Goal: Information Seeking & Learning: Learn about a topic

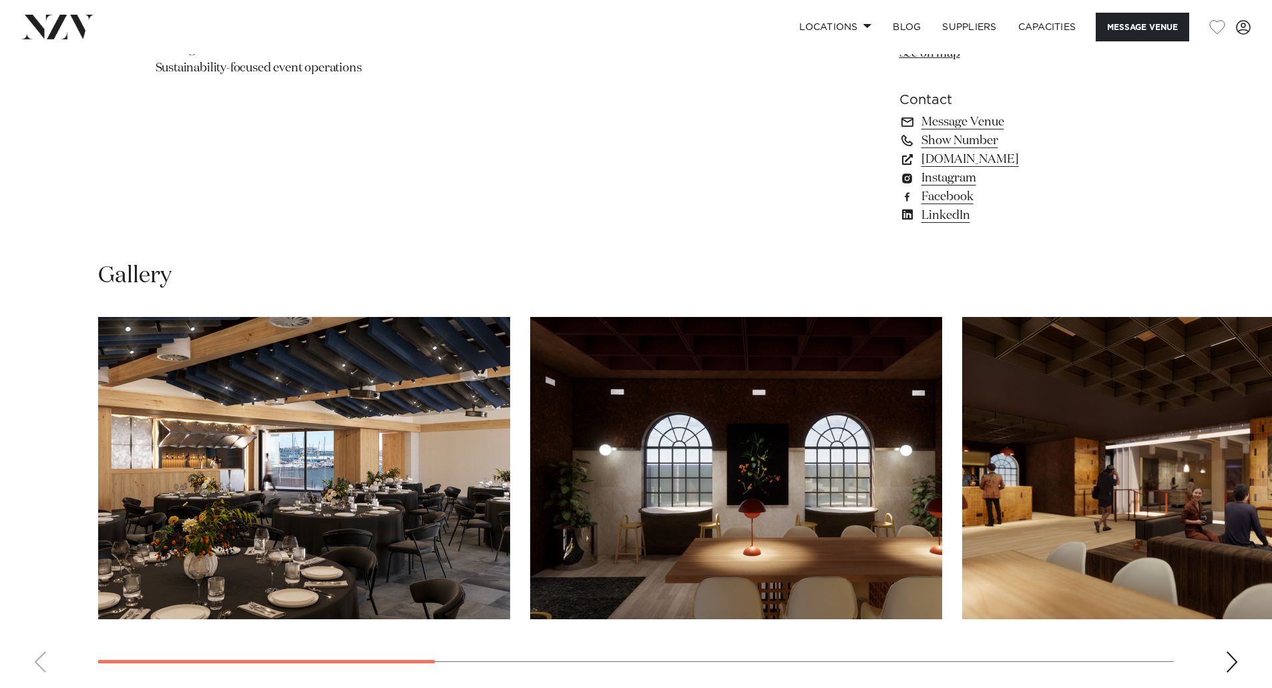
scroll to position [1135, 0]
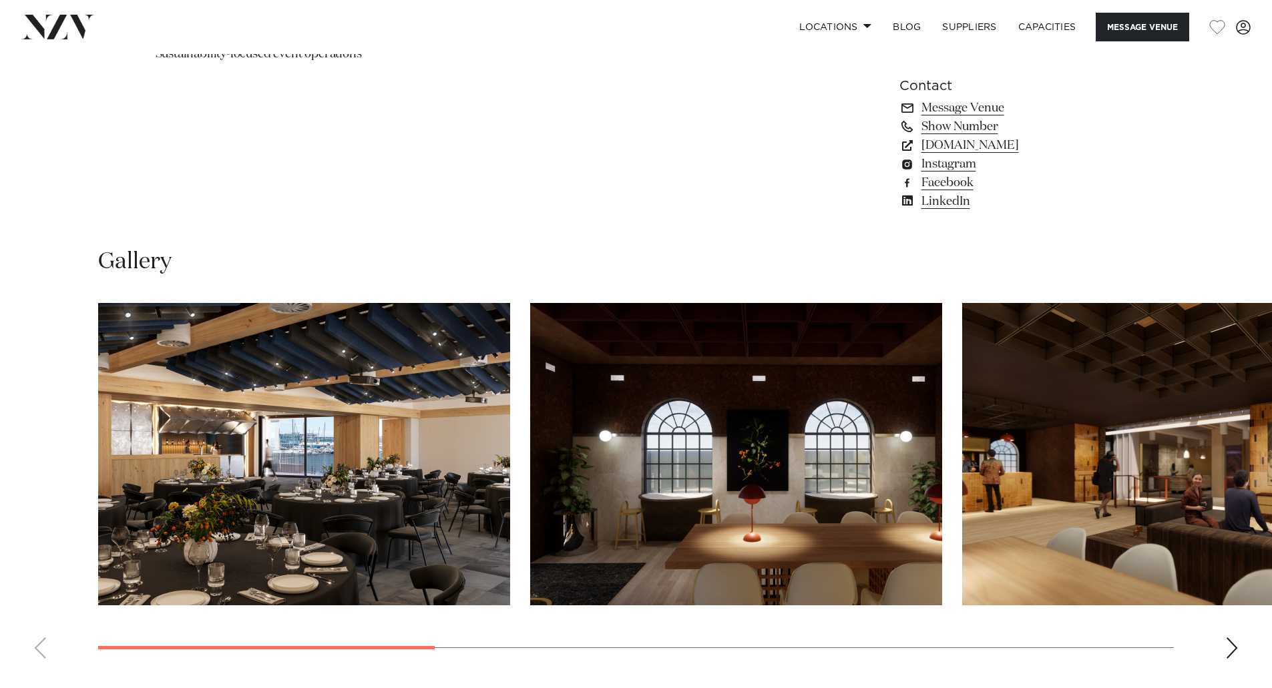
click at [185, 455] on img "1 / 8" at bounding box center [304, 454] width 412 height 303
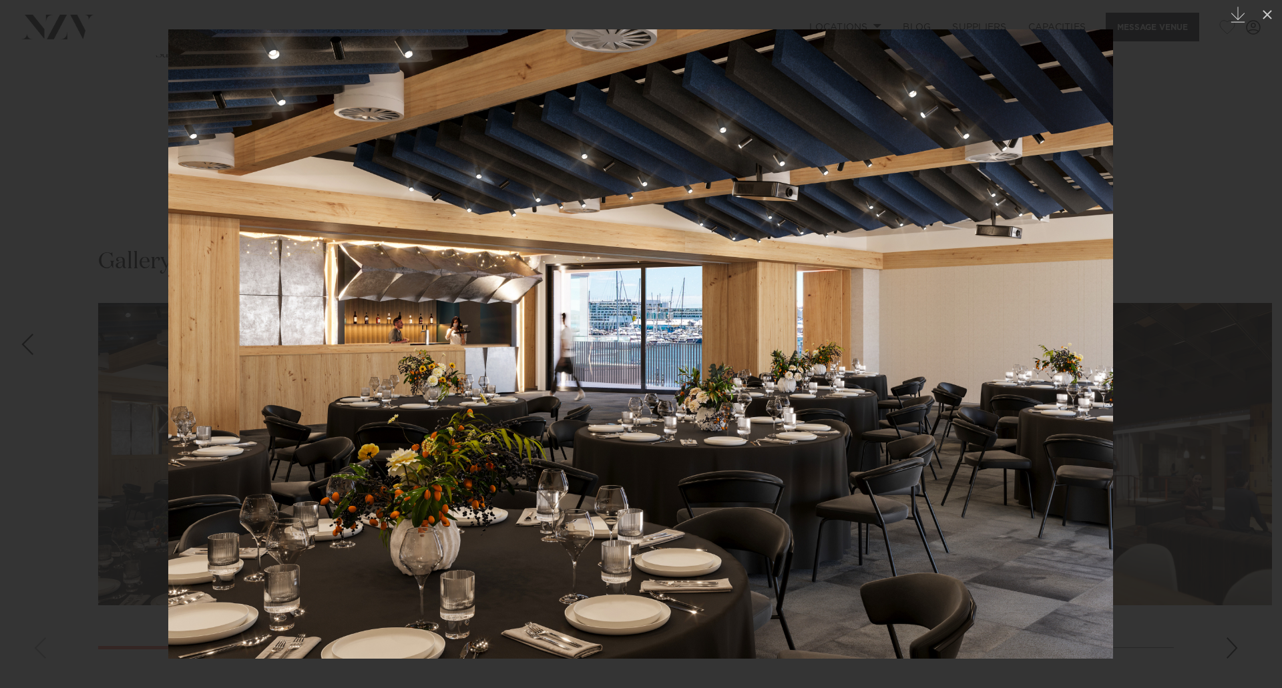
click at [1068, 391] on img at bounding box center [640, 344] width 945 height 630
click at [1151, 388] on div at bounding box center [641, 344] width 1282 height 688
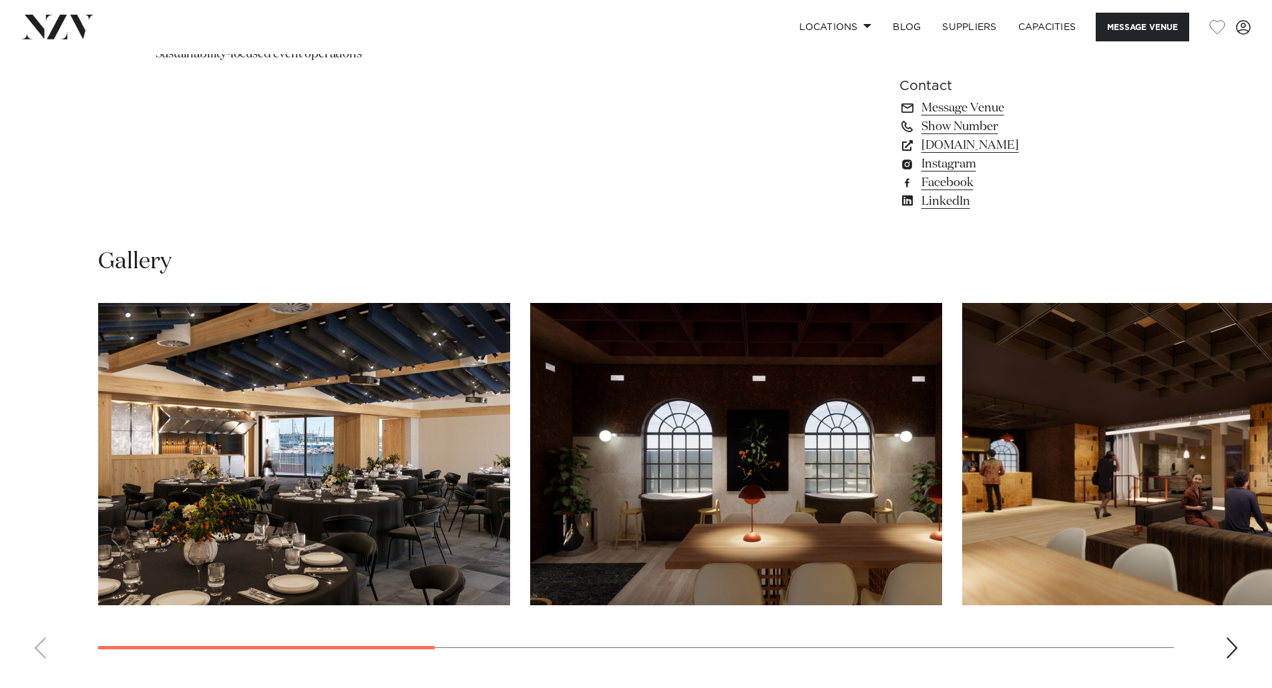
click at [793, 413] on img "2 / 8" at bounding box center [736, 454] width 412 height 303
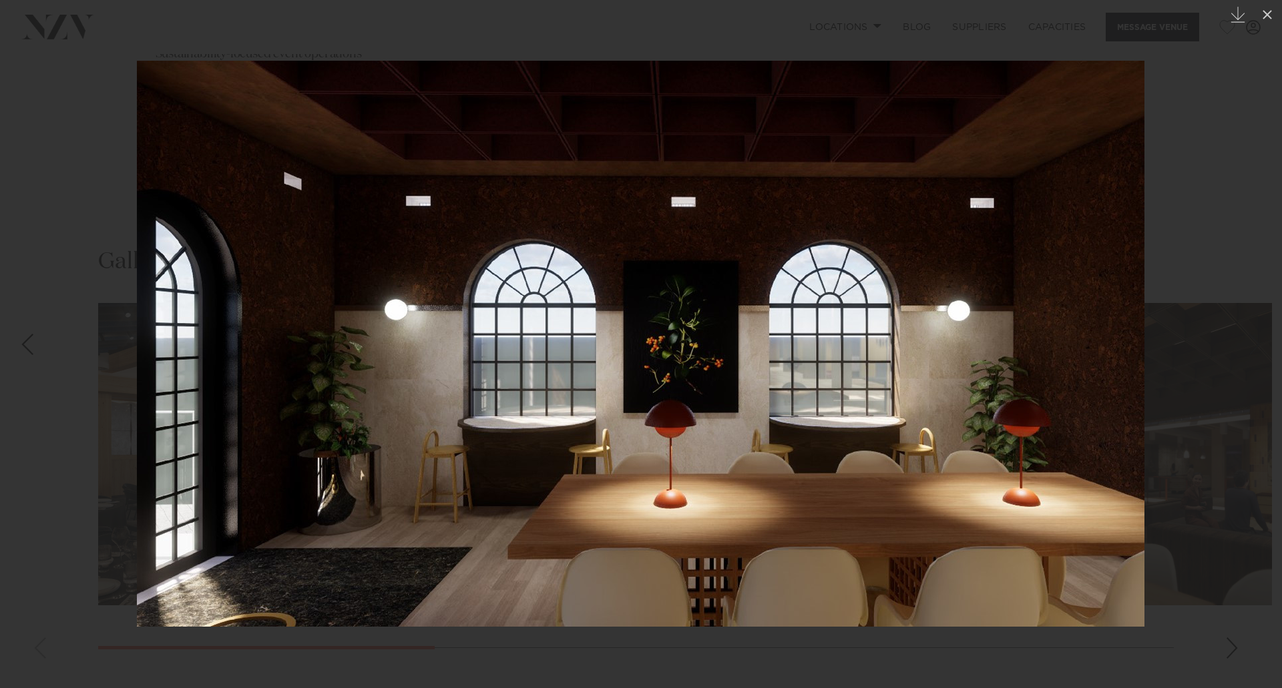
click at [1181, 309] on div at bounding box center [641, 344] width 1282 height 688
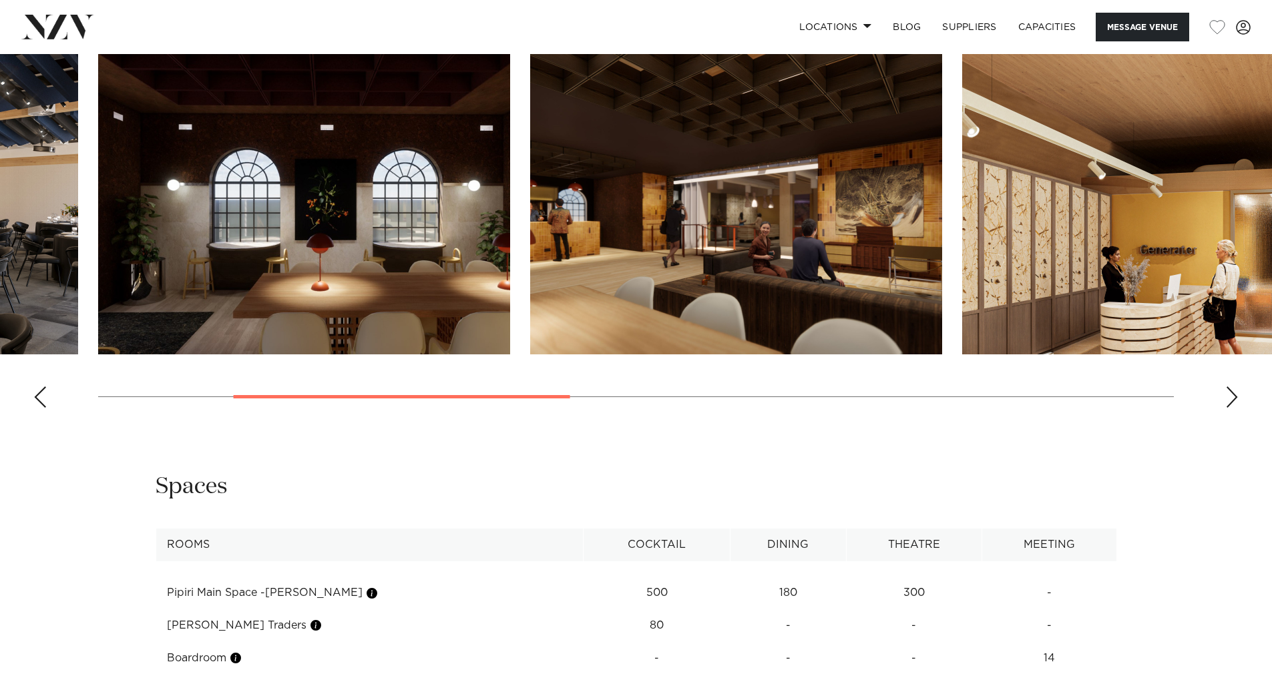
scroll to position [1536, 0]
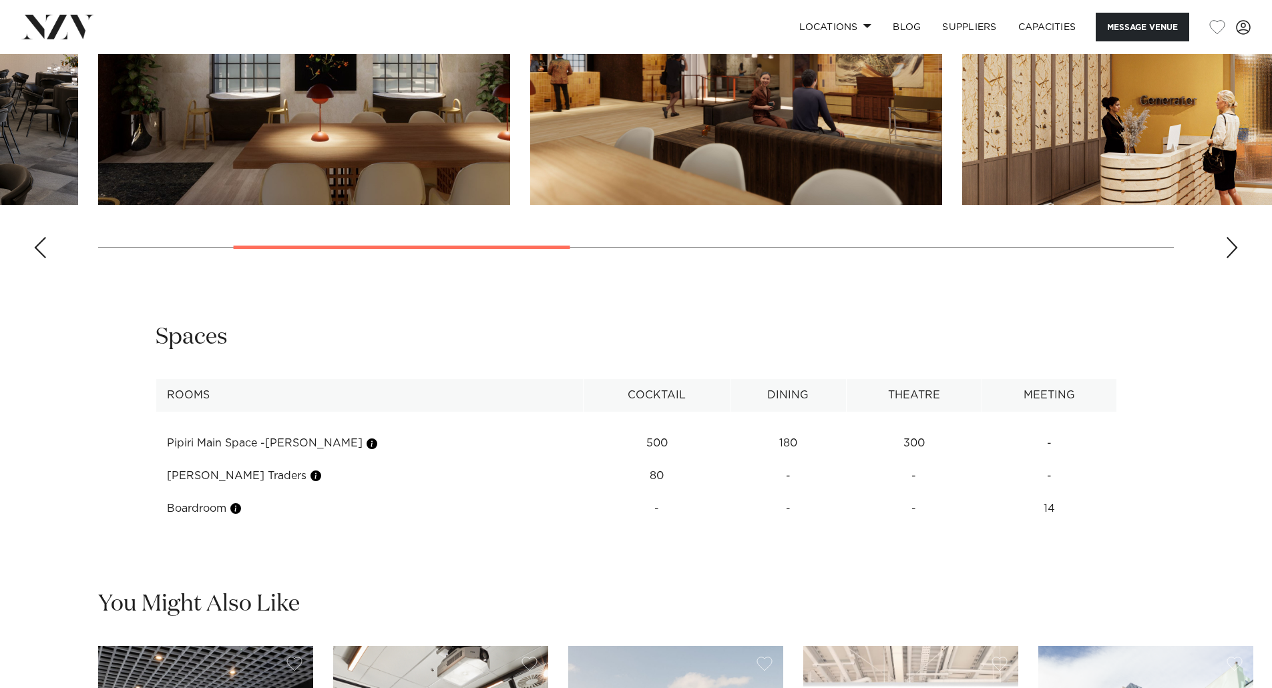
click at [198, 443] on td "Pipiri Main Space -Te Kāhui" at bounding box center [370, 443] width 428 height 33
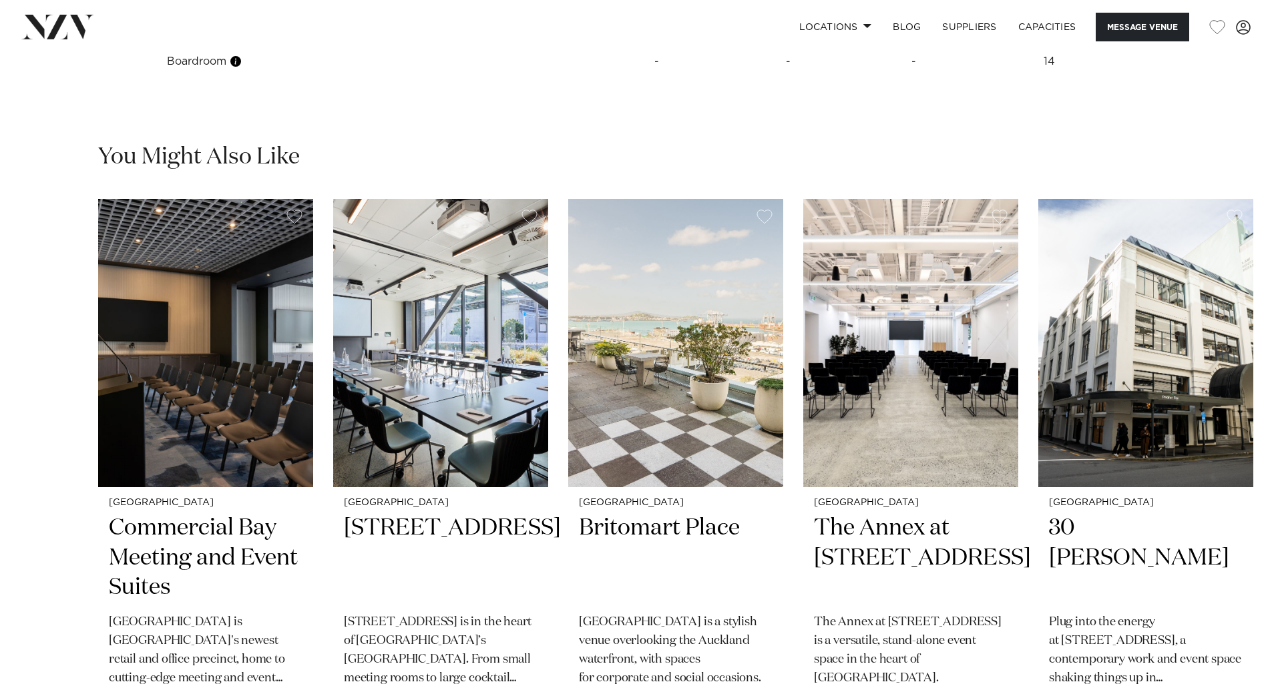
scroll to position [2003, 0]
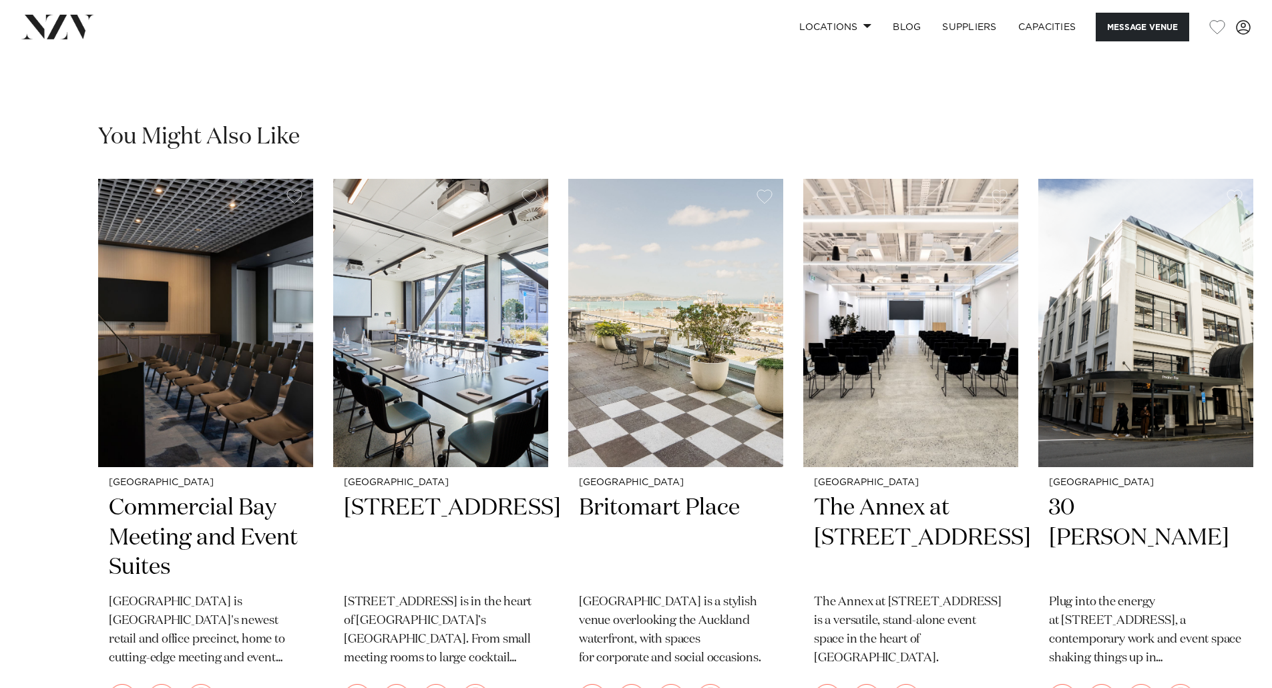
click at [683, 401] on img "3 / 6" at bounding box center [675, 323] width 215 height 288
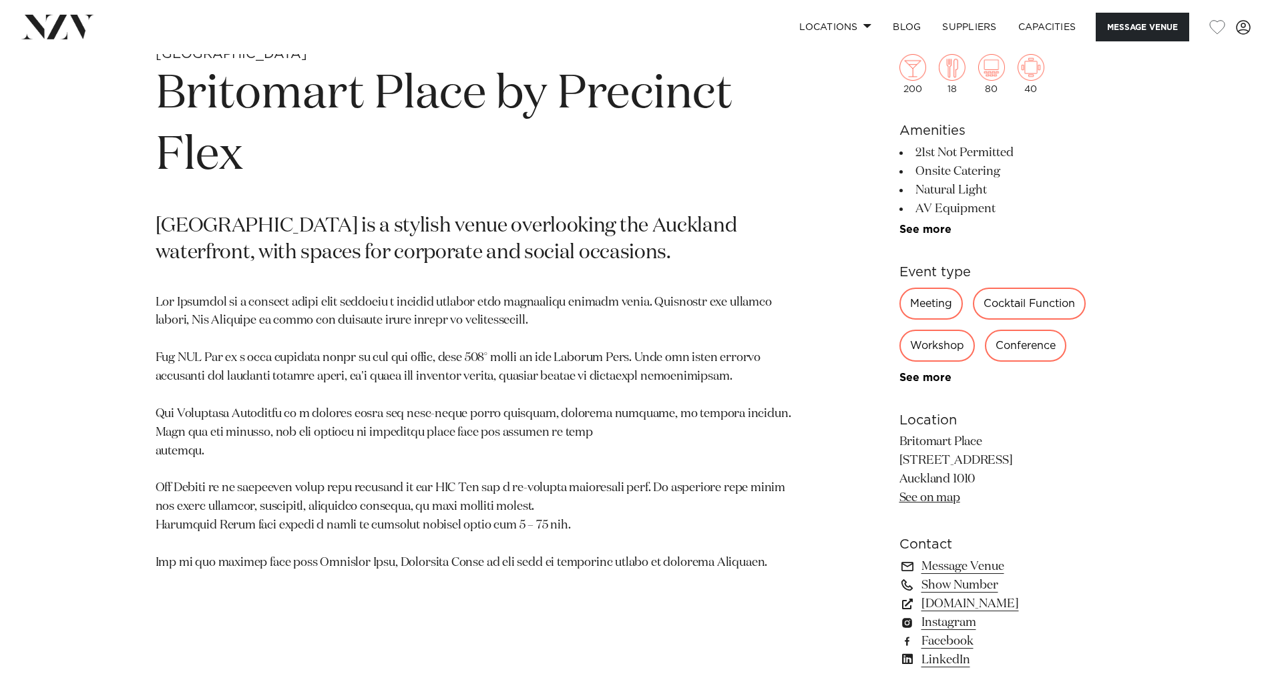
scroll to position [668, 0]
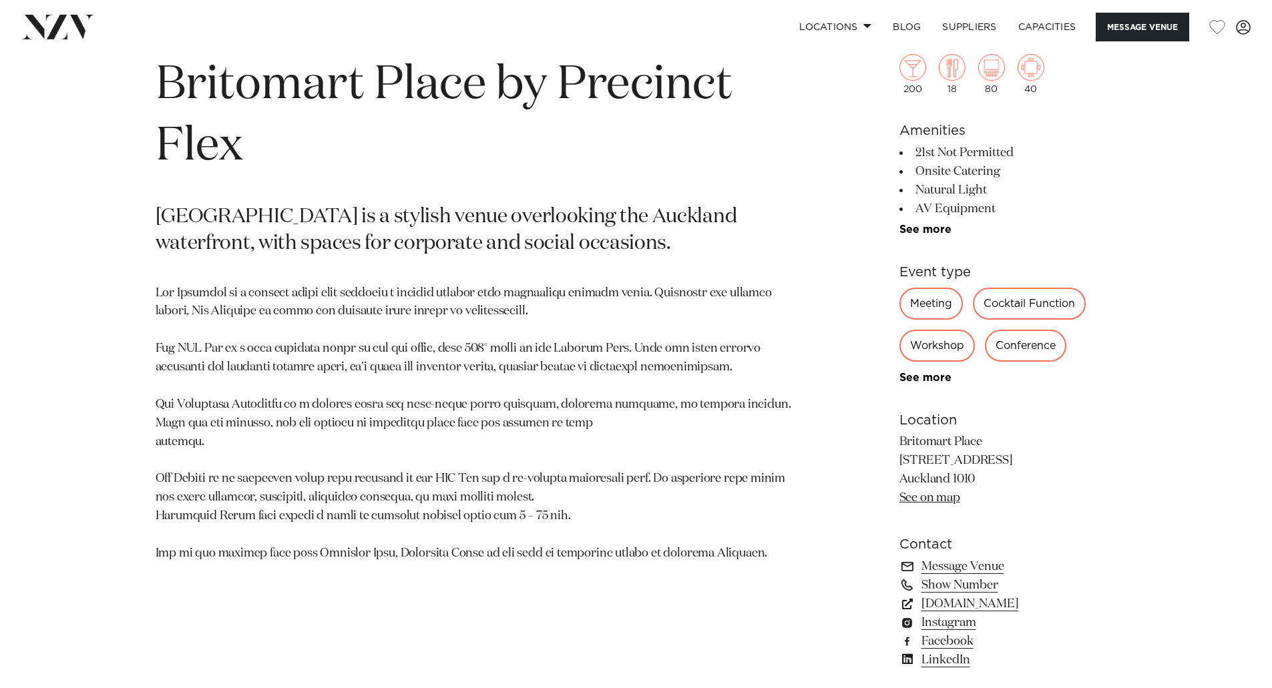
drag, startPoint x: 1020, startPoint y: 458, endPoint x: 899, endPoint y: 440, distance: 122.9
click at [899, 440] on p "Britomart Place [STREET_ADDRESS] [GEOGRAPHIC_DATA] 1010 See on map" at bounding box center [1008, 470] width 218 height 75
click at [81, 347] on div "Auckland Britomart Place by Precinct Flex [GEOGRAPHIC_DATA] is a stylish venue …" at bounding box center [636, 384] width 1137 height 696
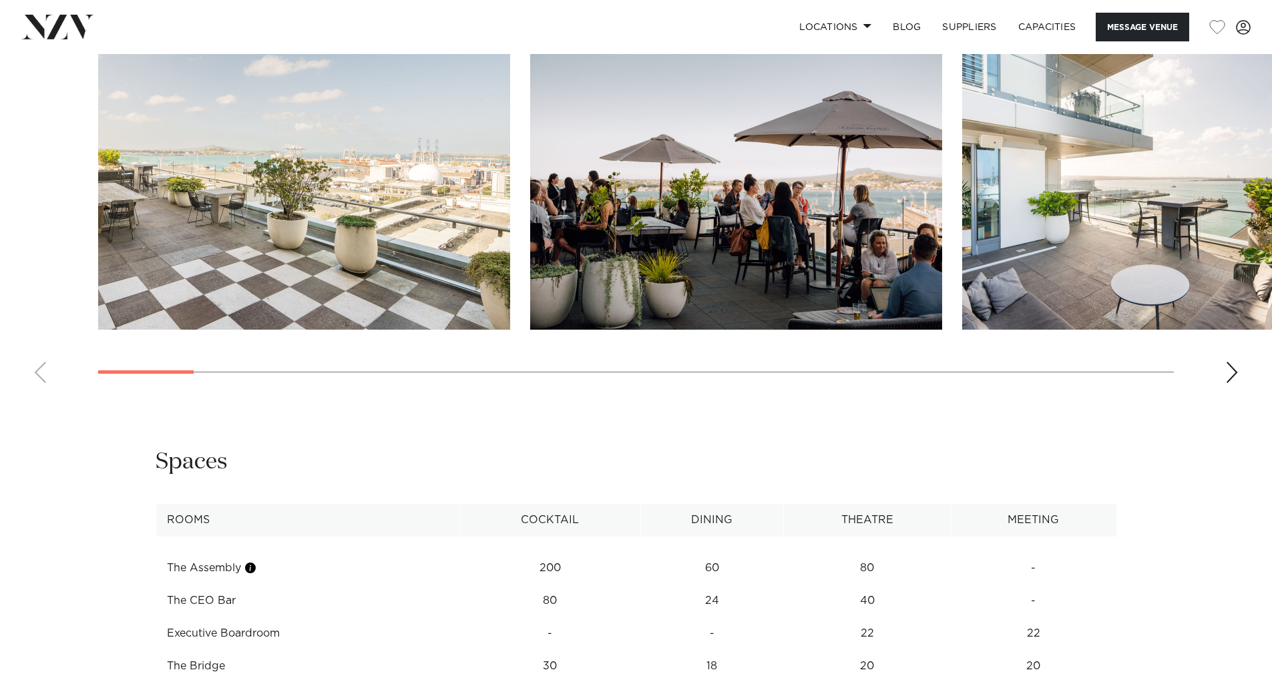
scroll to position [1603, 0]
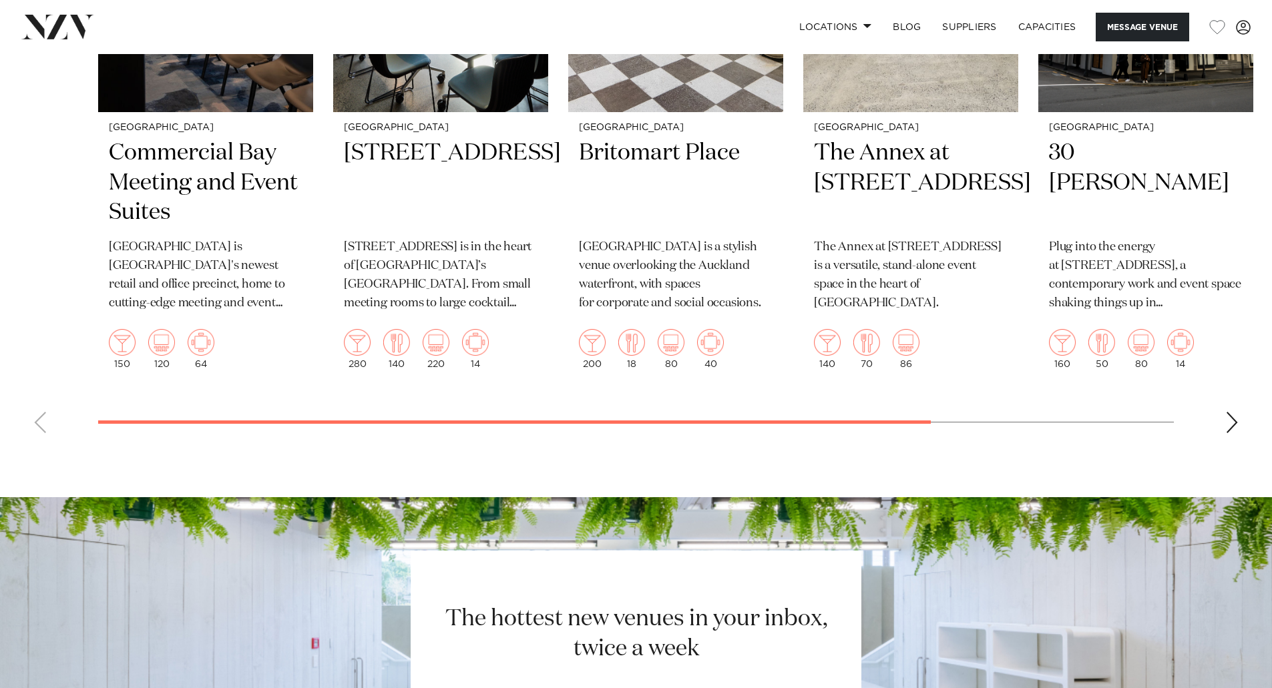
scroll to position [2270, 0]
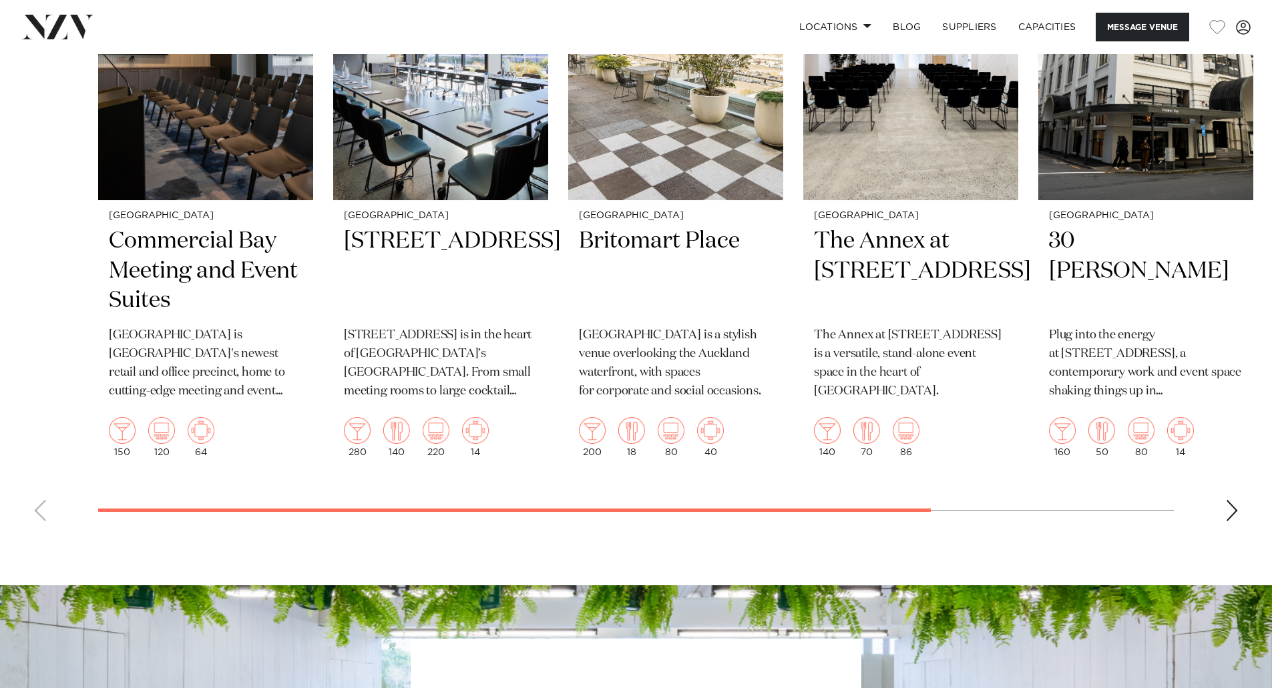
click at [1231, 508] on div "Next slide" at bounding box center [1231, 510] width 13 height 21
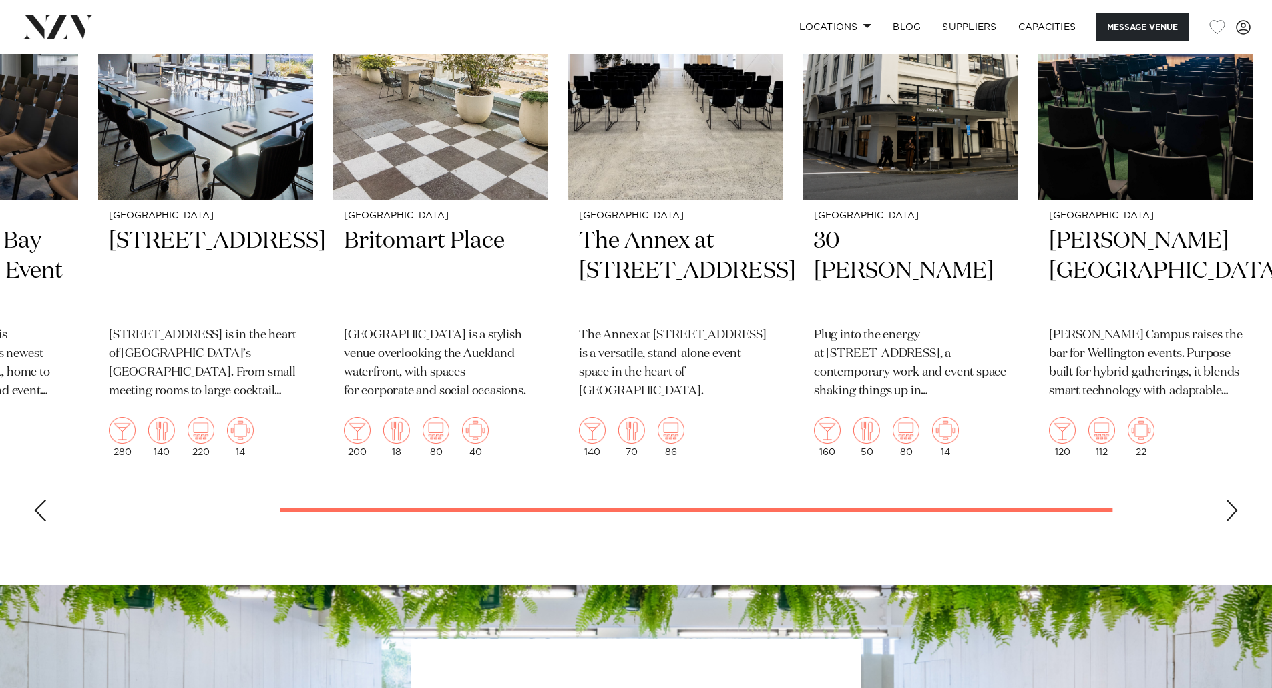
click at [1231, 508] on div "Next slide" at bounding box center [1231, 510] width 13 height 21
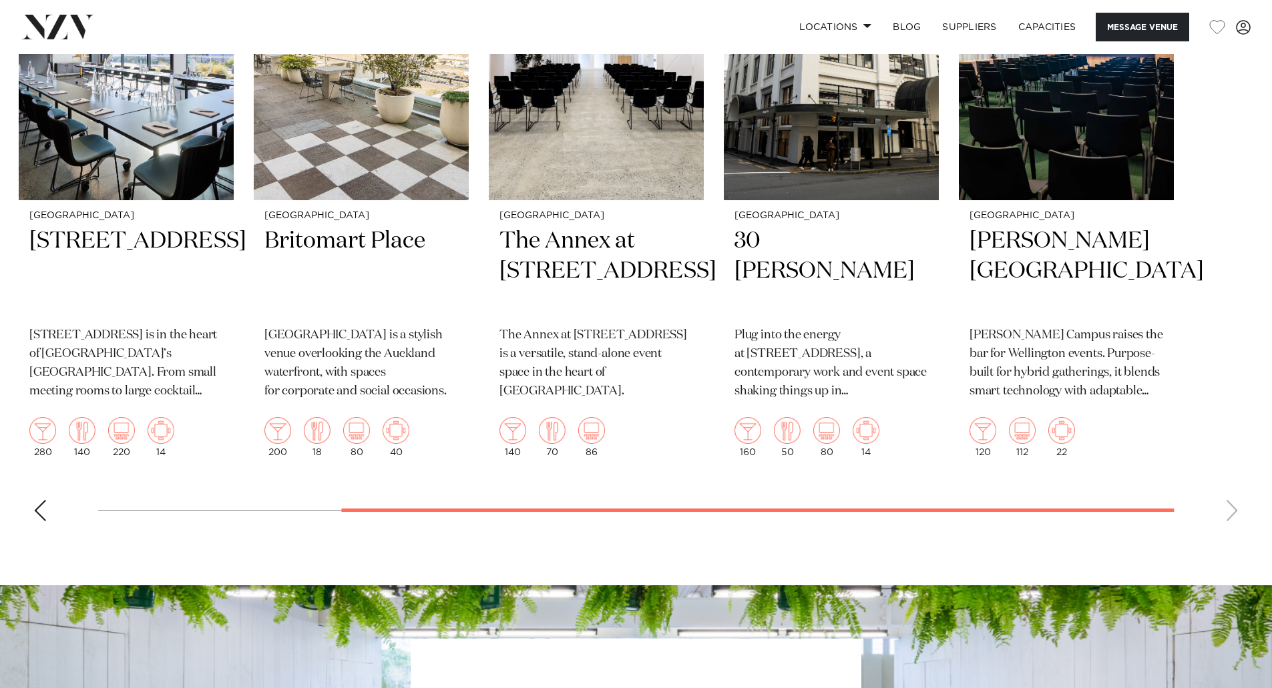
click at [1231, 508] on swiper-container "Auckland Commercial Bay Meeting and Event Suites Commercial Bay is Auckland's n…" at bounding box center [636, 222] width 1272 height 620
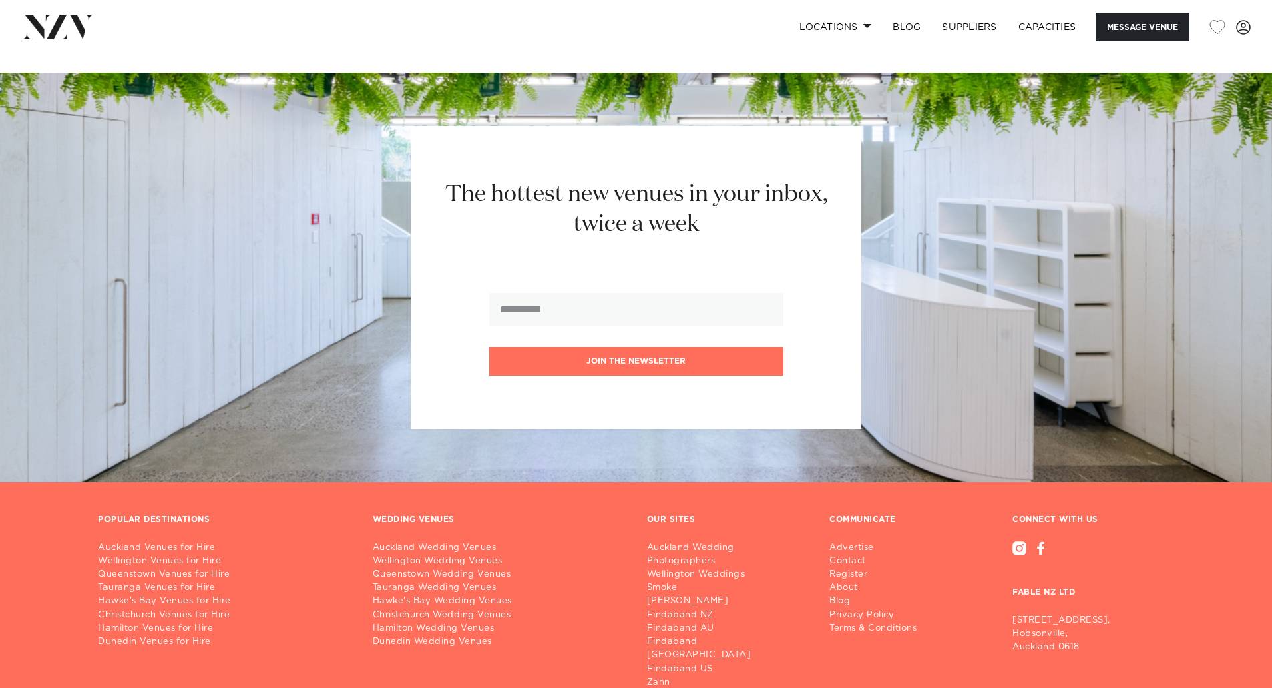
scroll to position [2715, 0]
